Goal: Transaction & Acquisition: Purchase product/service

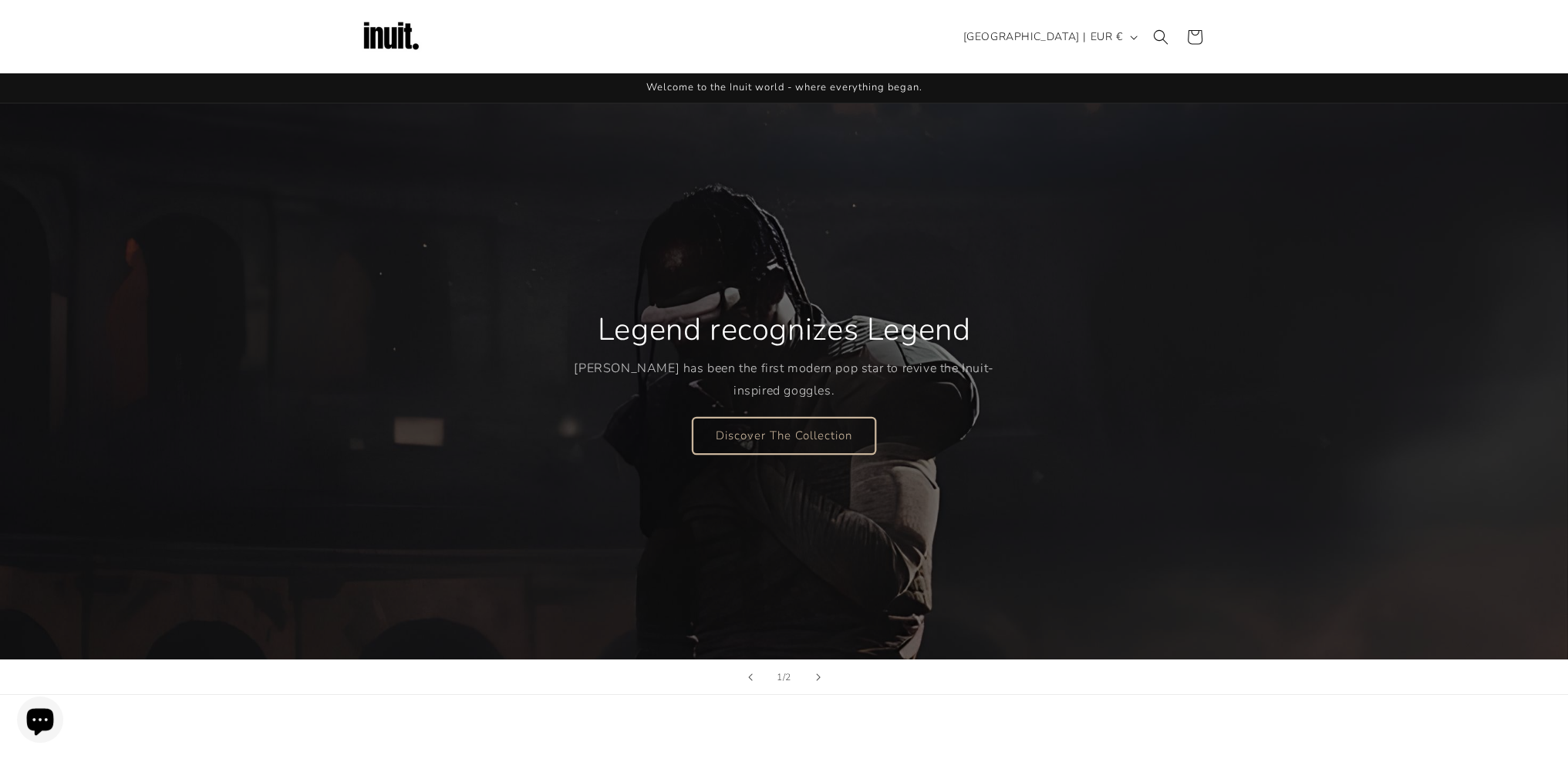
click at [828, 435] on link "Discover The Collection" at bounding box center [784, 435] width 182 height 36
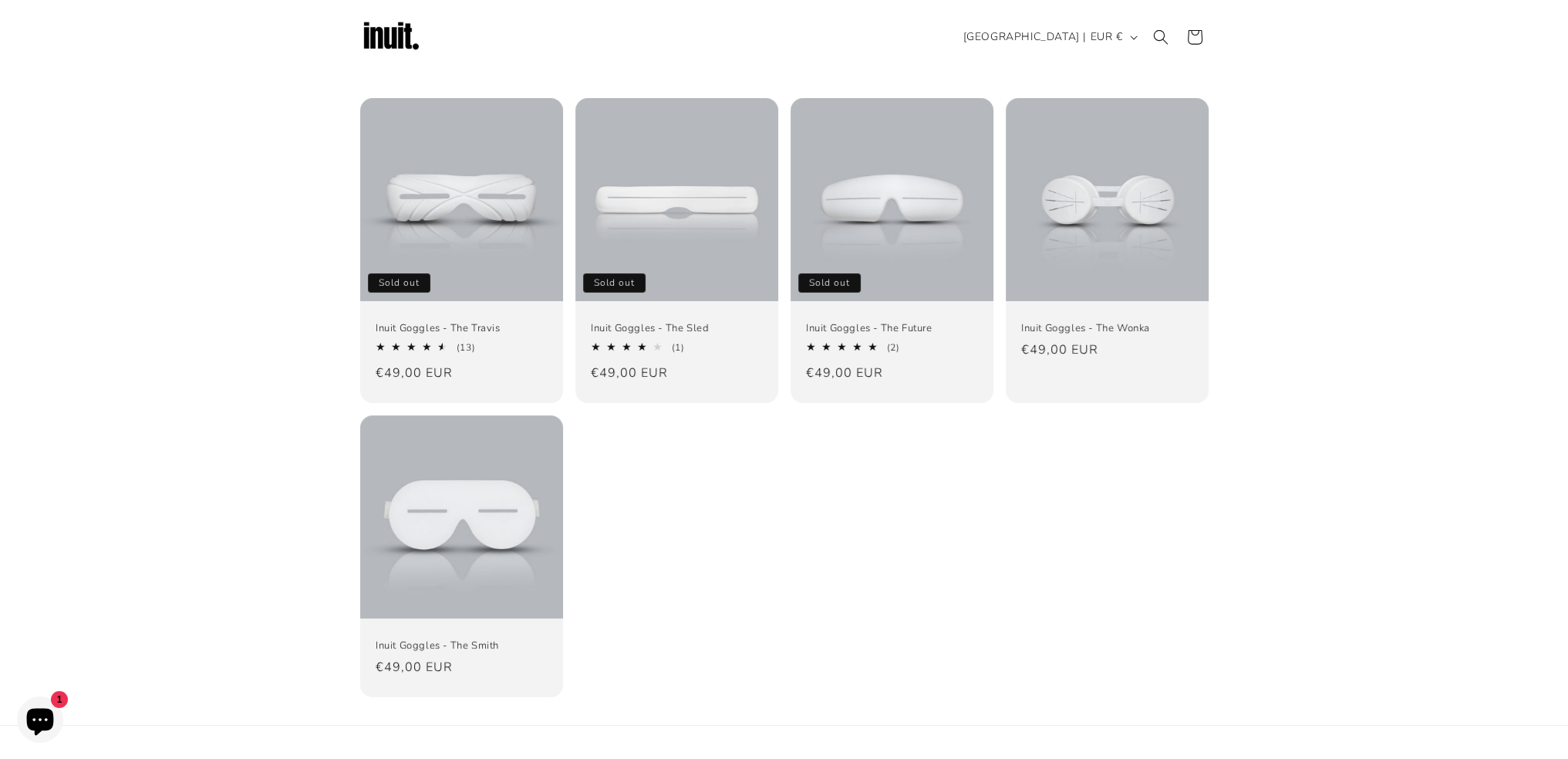
scroll to position [103, 0]
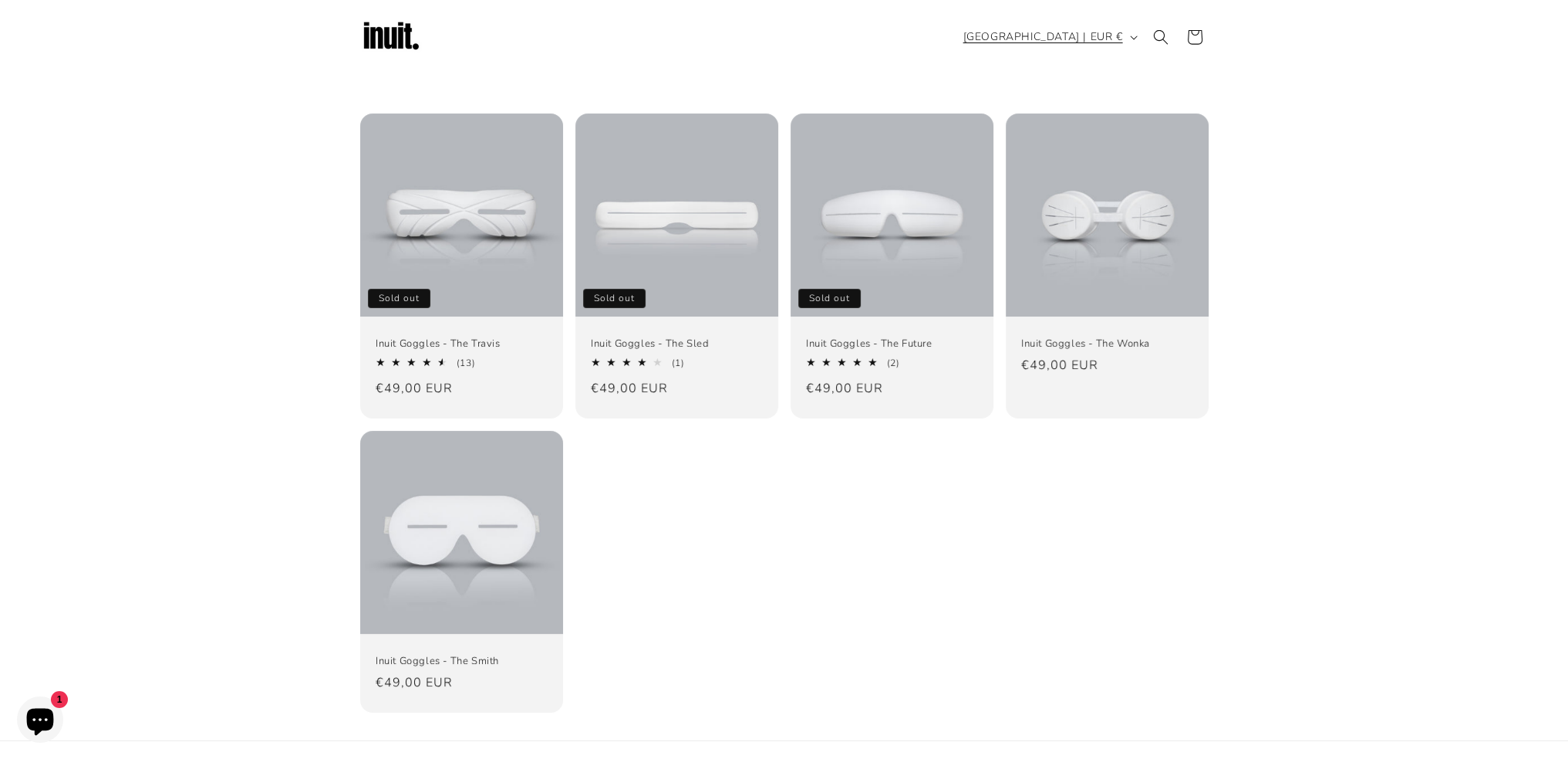
click at [1064, 35] on span "[GEOGRAPHIC_DATA] | EUR €" at bounding box center [1043, 37] width 159 height 16
click at [1427, 257] on div "Inuit Goggles - The Travis Sold out Inuit Goggles - The Travis 4.69 / 5.0 (13) …" at bounding box center [784, 413] width 1568 height 599
